Goal: Task Accomplishment & Management: Use online tool/utility

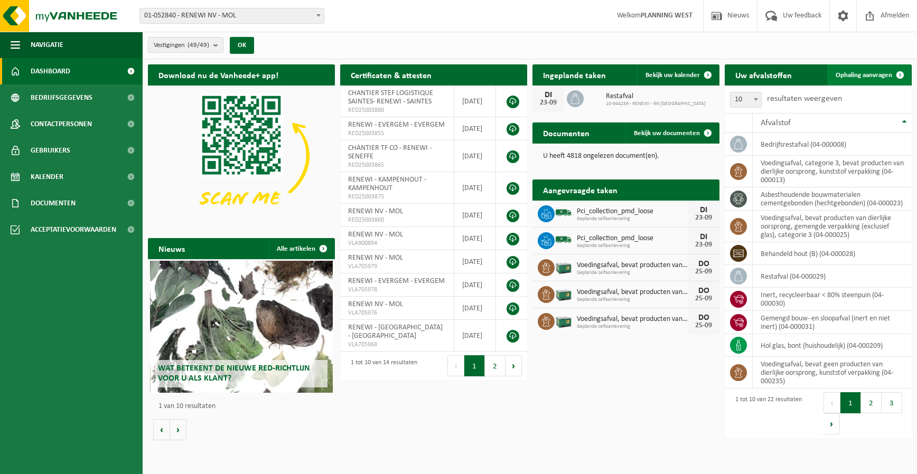
drag, startPoint x: 889, startPoint y: 60, endPoint x: 892, endPoint y: 68, distance: 8.5
click at [889, 60] on div "Uw afvalstoffen Ophaling aanvragen 10 25 50 100 10 resultaten weergeven Afvalst…" at bounding box center [818, 251] width 192 height 384
click at [892, 71] on span at bounding box center [899, 74] width 21 height 21
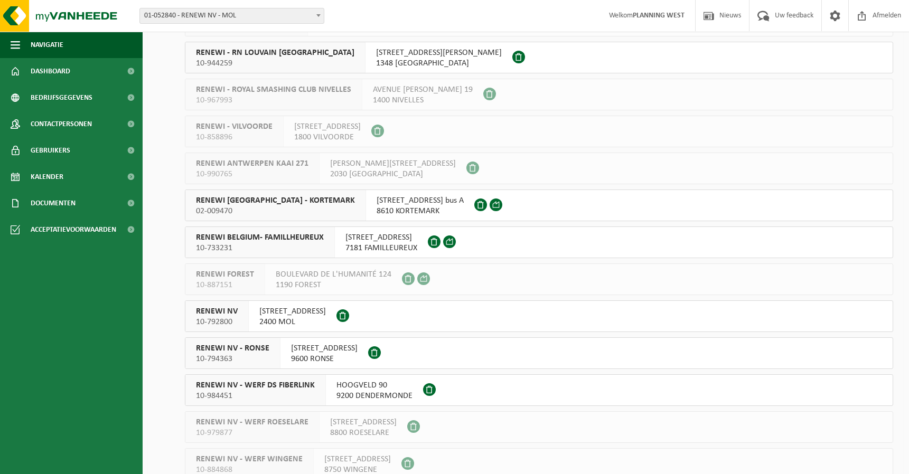
scroll to position [1267, 0]
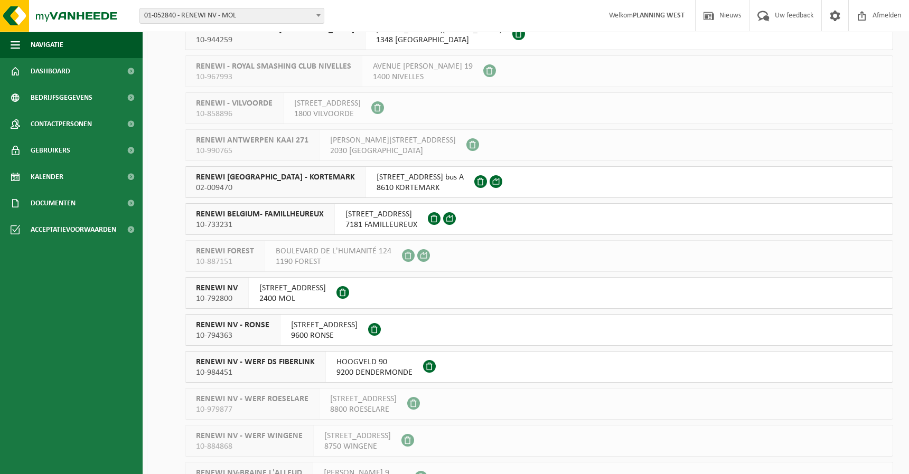
click at [226, 302] on span "10-792800" at bounding box center [217, 299] width 42 height 11
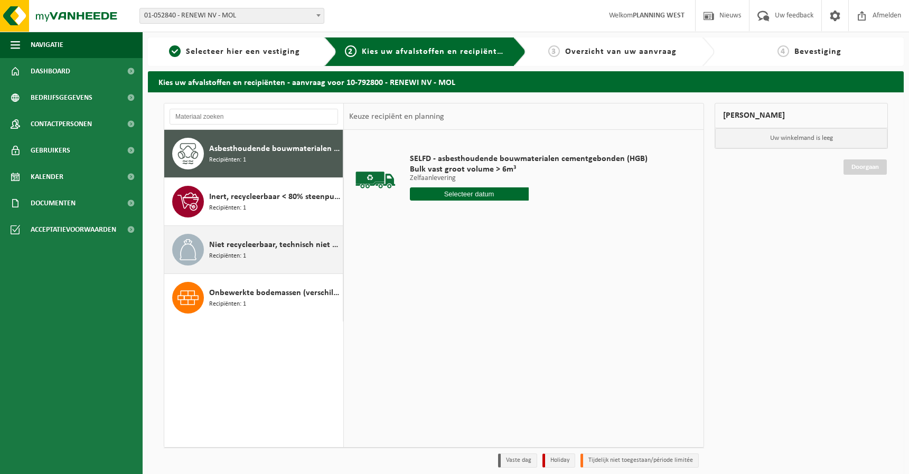
click at [263, 252] on div "Niet recycleerbaar, technisch niet verbrandbaar afval (brandbaar) Recipiënten: 1" at bounding box center [274, 250] width 131 height 32
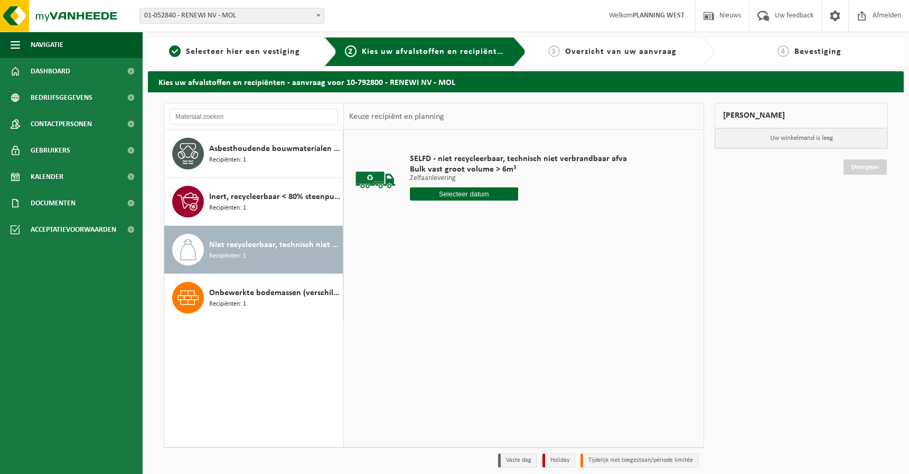
click at [464, 201] on div "SELFD - niet recycleerbaar, technisch niet verbrandbaar afva Bulk vast groot vo…" at bounding box center [518, 179] width 228 height 73
click at [464, 197] on input "text" at bounding box center [464, 193] width 109 height 13
click at [462, 307] on div "24" at bounding box center [456, 304] width 18 height 17
type input "Van 2025-09-24"
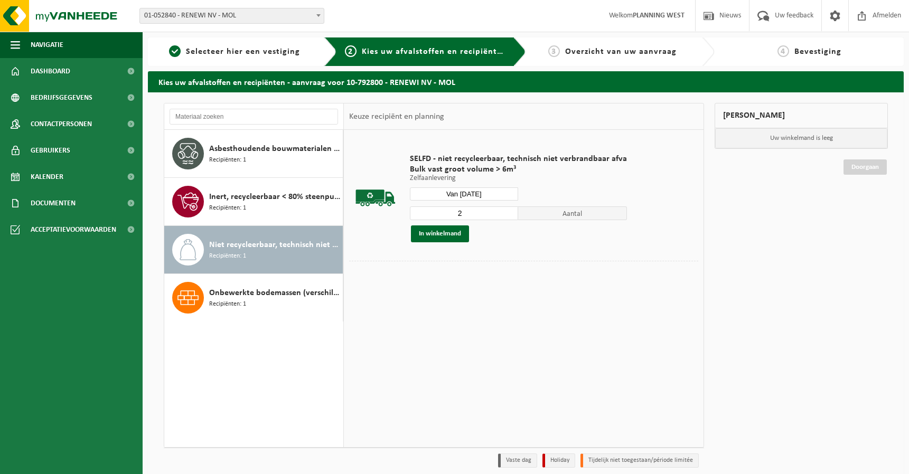
type input "2"
click at [508, 210] on input "2" at bounding box center [464, 213] width 109 height 14
drag, startPoint x: 465, startPoint y: 236, endPoint x: 459, endPoint y: 236, distance: 5.8
click at [465, 236] on button "In winkelmand" at bounding box center [440, 233] width 58 height 17
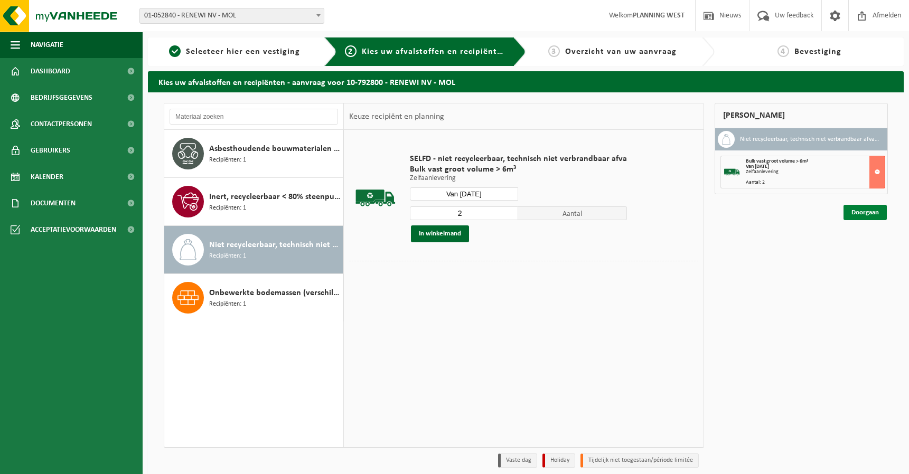
click at [858, 212] on link "Doorgaan" at bounding box center [864, 212] width 43 height 15
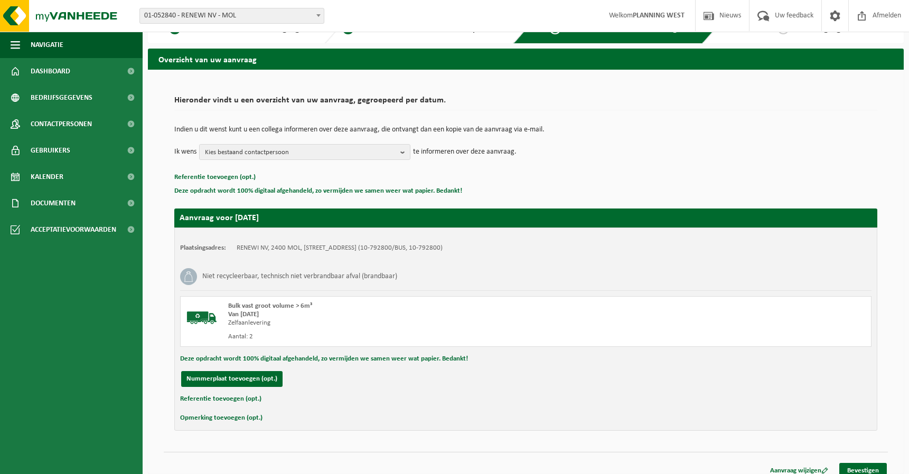
scroll to position [33, 0]
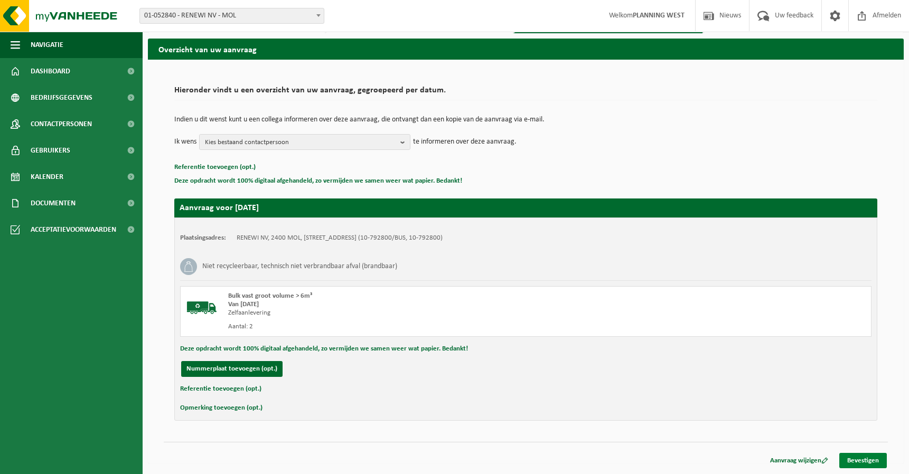
click at [857, 457] on link "Bevestigen" at bounding box center [863, 460] width 48 height 15
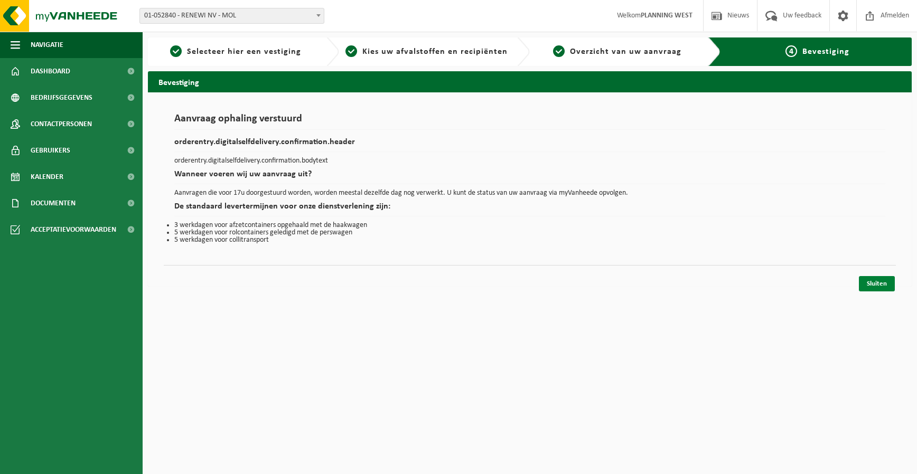
click at [876, 282] on link "Sluiten" at bounding box center [876, 283] width 36 height 15
